Goal: Information Seeking & Learning: Find specific fact

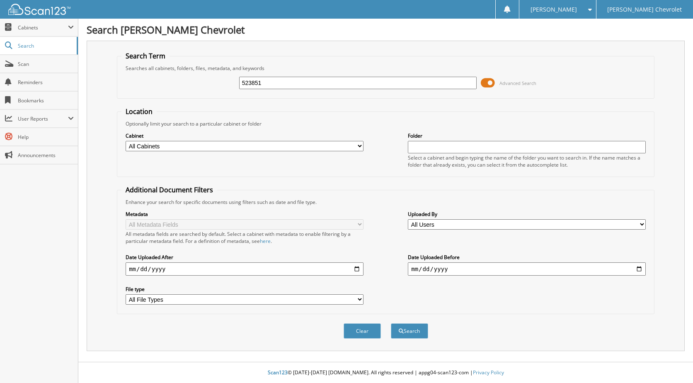
type input "523851"
click at [391, 323] on button "Search" at bounding box center [409, 330] width 37 height 15
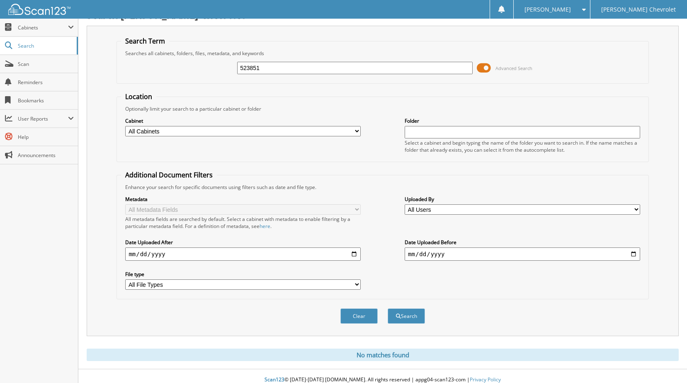
scroll to position [22, 0]
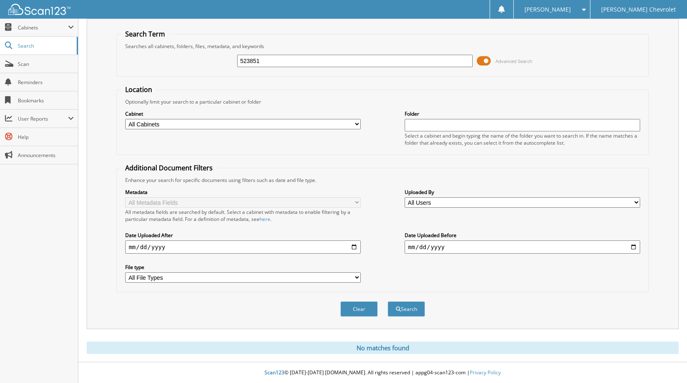
drag, startPoint x: 262, startPoint y: 63, endPoint x: 173, endPoint y: 84, distance: 91.0
click at [177, 75] on fieldset "Search Term Searches all cabinets, folders, files, metadata, and keywords 52385…" at bounding box center [382, 52] width 532 height 47
type input "523380"
click at [388, 301] on button "Search" at bounding box center [406, 308] width 37 height 15
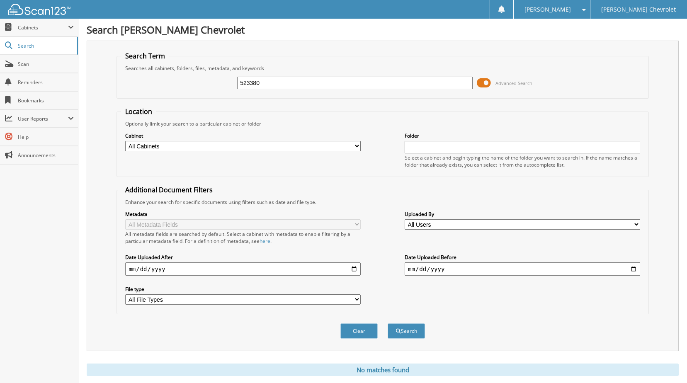
click at [197, 84] on div "523380 Advanced Search" at bounding box center [382, 83] width 523 height 22
click at [272, 79] on input "523380" at bounding box center [354, 83] width 235 height 12
drag, startPoint x: 272, startPoint y: 80, endPoint x: 89, endPoint y: 92, distance: 182.8
click at [81, 88] on div "Search Granger Chevrolet Search Term Searches all cabinets, folders, files, met…" at bounding box center [382, 202] width 609 height 405
type input "523380"
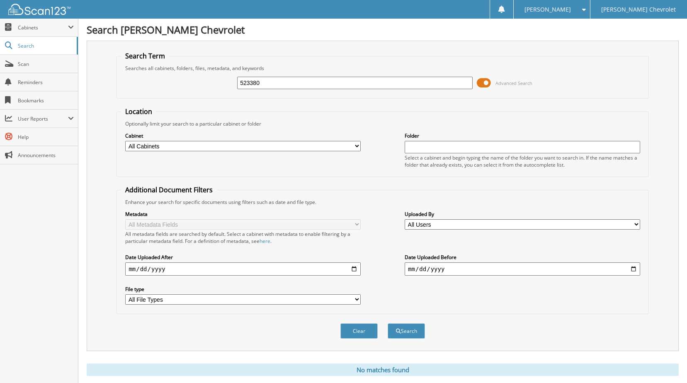
click at [388, 323] on button "Search" at bounding box center [406, 330] width 37 height 15
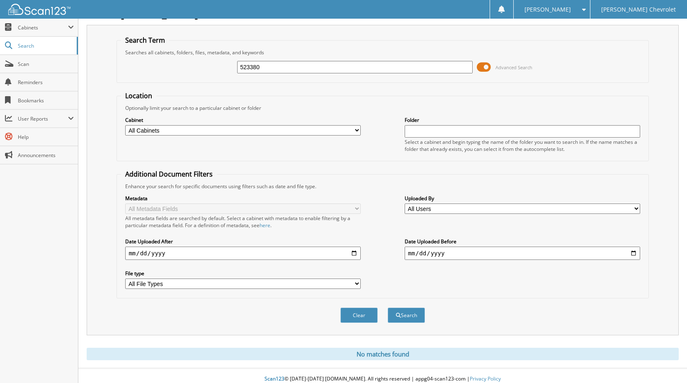
scroll to position [22, 0]
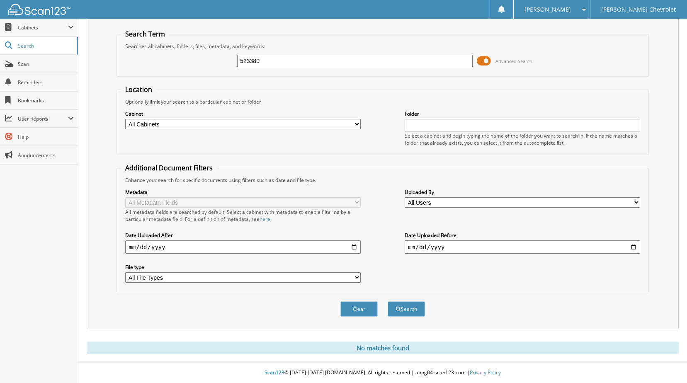
click at [485, 63] on span at bounding box center [484, 61] width 14 height 12
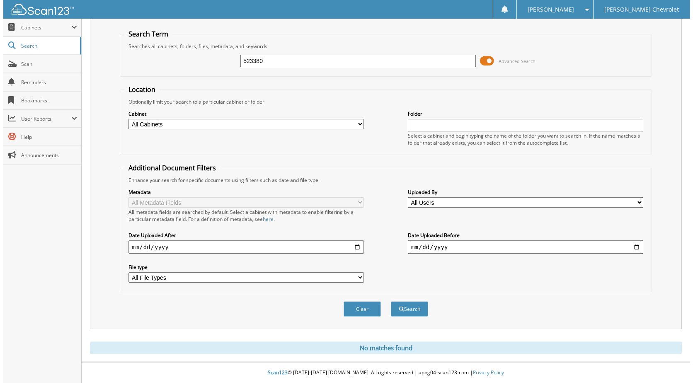
scroll to position [0, 0]
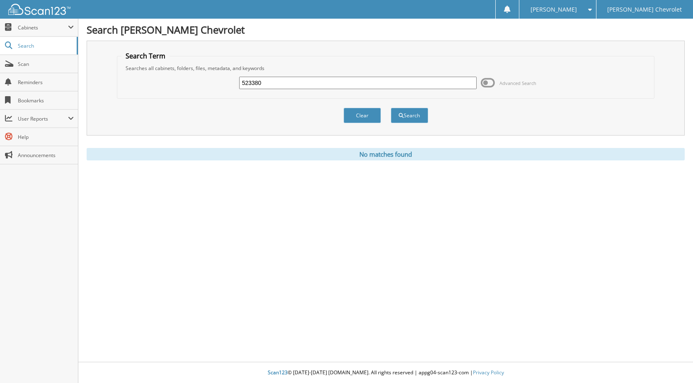
click at [417, 117] on button "Search" at bounding box center [409, 115] width 37 height 15
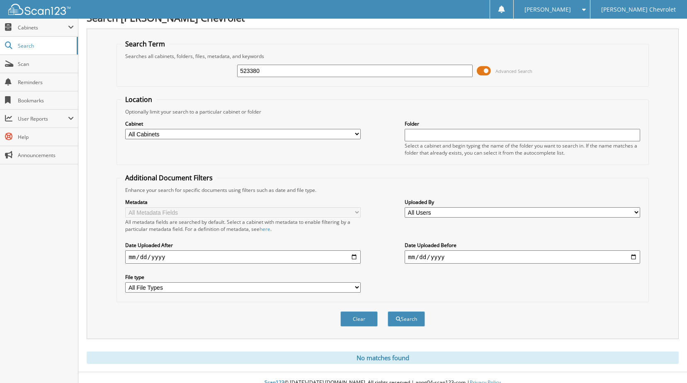
scroll to position [22, 0]
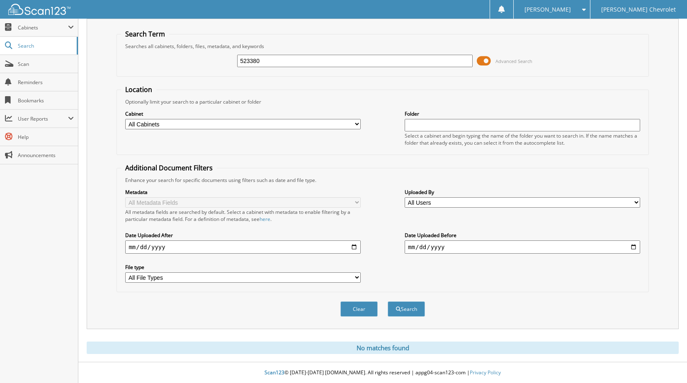
click at [291, 58] on input "523380" at bounding box center [354, 61] width 235 height 12
type input "523851"
click at [388, 301] on button "Search" at bounding box center [406, 308] width 37 height 15
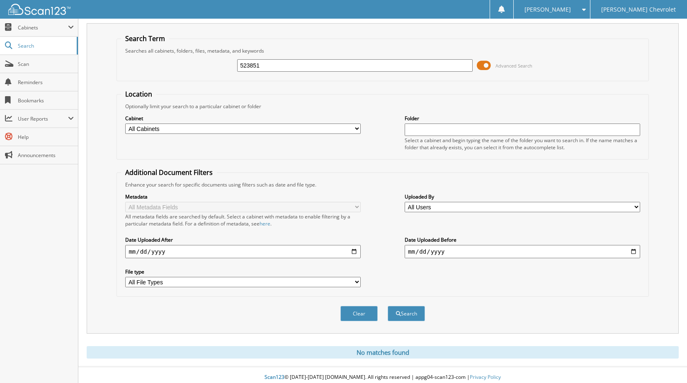
scroll to position [22, 0]
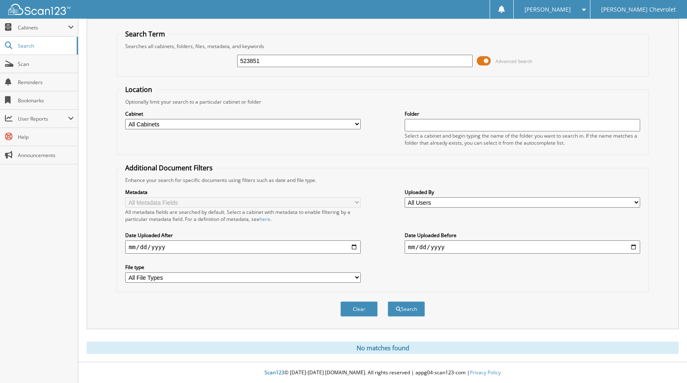
click at [258, 76] on form "Search Term Searches all cabinets, folders, files, metadata, and keywords 52385…" at bounding box center [382, 177] width 532 height 296
click at [338, 61] on input "523851" at bounding box center [354, 61] width 235 height 12
drag, startPoint x: 338, startPoint y: 61, endPoint x: 145, endPoint y: 77, distance: 193.8
click at [143, 77] on form "Search Term Searches all cabinets, folders, files, metadata, and keywords 52385…" at bounding box center [382, 177] width 532 height 296
type input "523380"
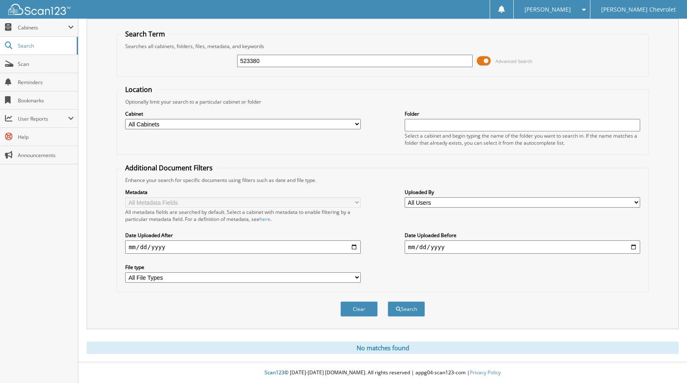
click at [388, 301] on button "Search" at bounding box center [406, 308] width 37 height 15
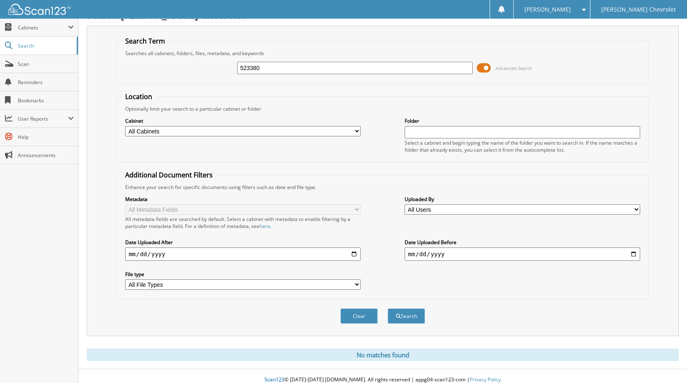
scroll to position [22, 0]
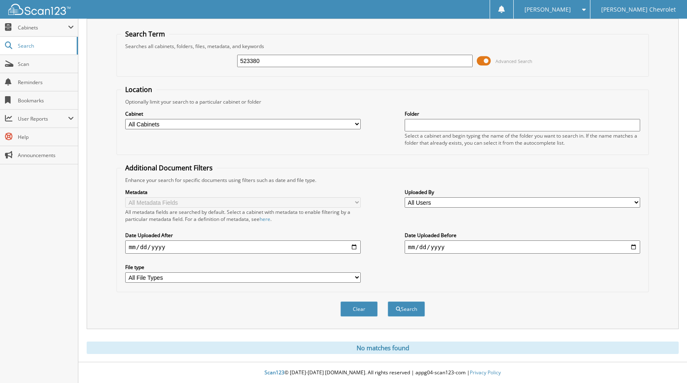
click at [500, 281] on div "Metadata All Metadata Fields All metadata fields are searched by default. Selec…" at bounding box center [382, 236] width 523 height 104
